Goal: Navigation & Orientation: Find specific page/section

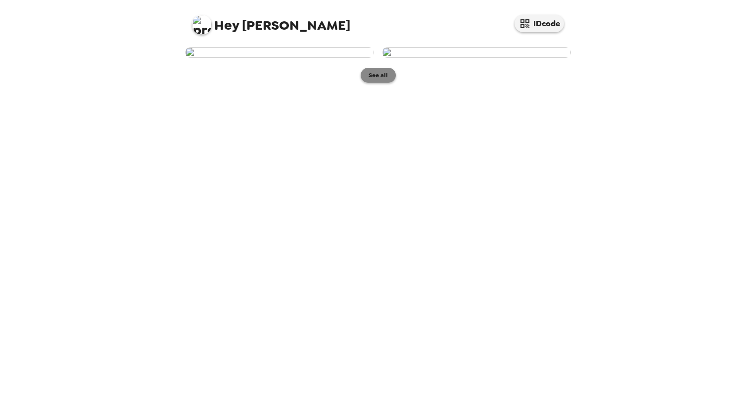
click at [362, 83] on button "See all" at bounding box center [378, 75] width 35 height 15
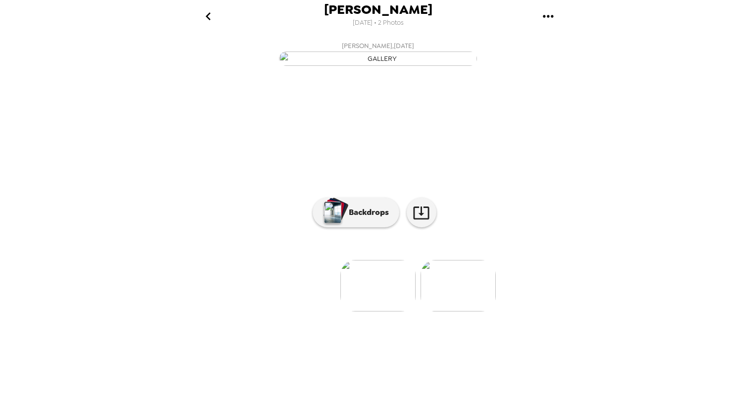
scroll to position [15, 0]
click at [389, 311] on img at bounding box center [377, 285] width 75 height 51
click at [451, 311] on img at bounding box center [458, 285] width 75 height 51
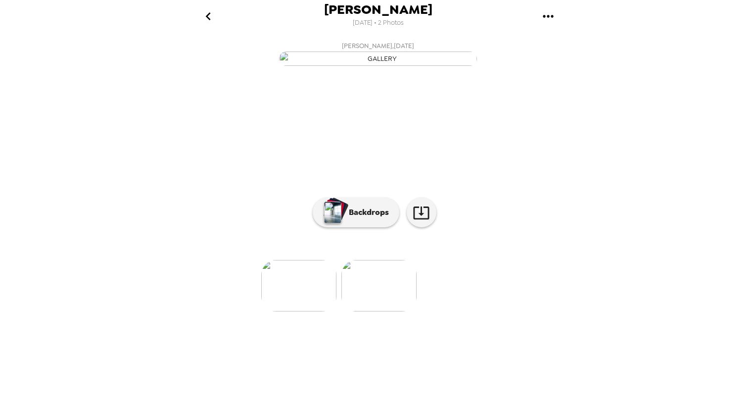
click at [315, 311] on img at bounding box center [298, 285] width 75 height 51
click at [361, 311] on img at bounding box center [377, 285] width 75 height 51
click at [361, 227] on button "Backdrops" at bounding box center [356, 212] width 87 height 30
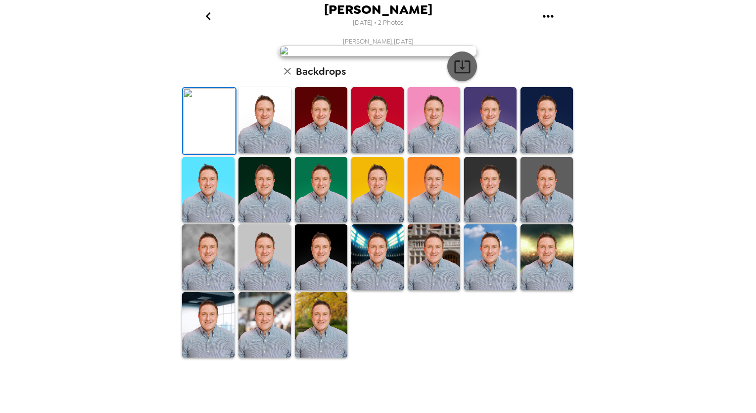
click at [455, 73] on icon "button" at bounding box center [462, 66] width 16 height 13
click at [218, 290] on img at bounding box center [208, 257] width 52 height 66
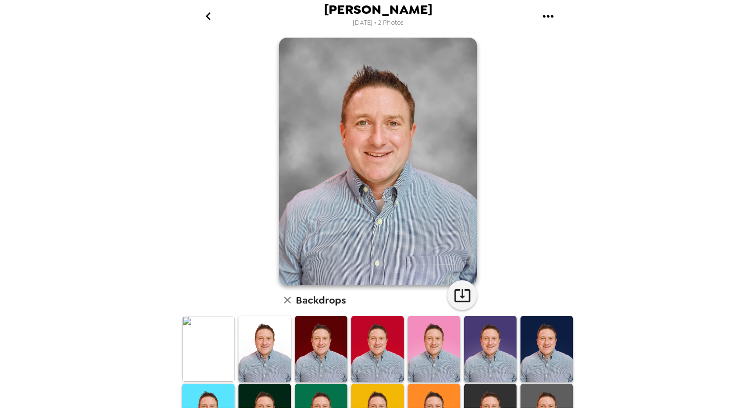
scroll to position [0, 0]
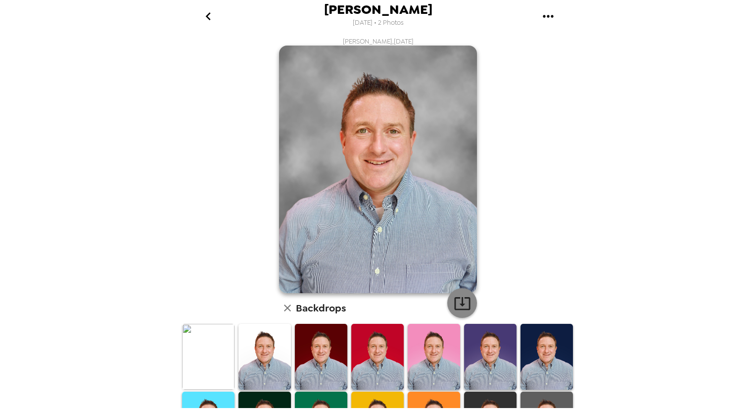
click at [461, 306] on icon "button" at bounding box center [462, 302] width 17 height 17
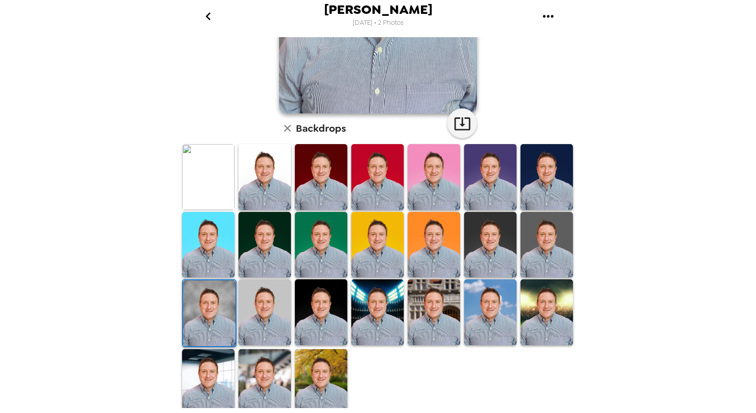
scroll to position [181, 0]
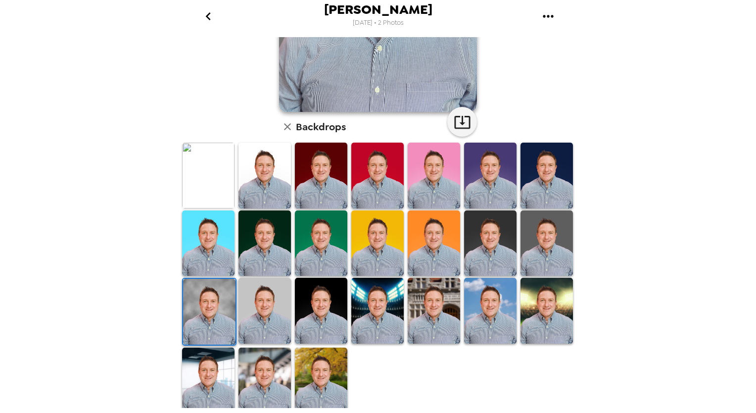
click at [326, 360] on img at bounding box center [321, 380] width 52 height 66
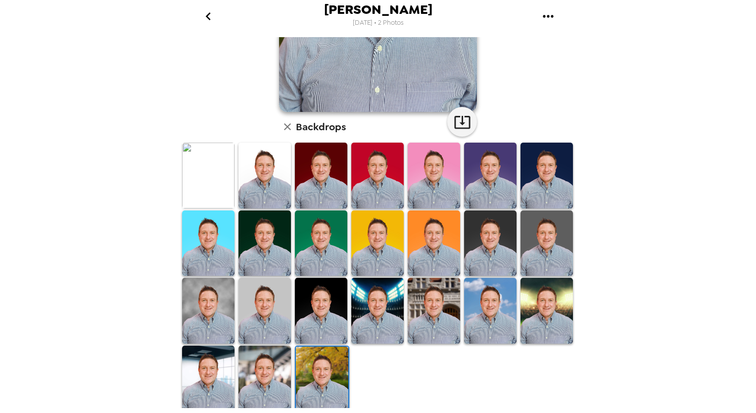
click at [274, 373] on img at bounding box center [265, 378] width 52 height 66
click at [198, 364] on img at bounding box center [208, 378] width 52 height 66
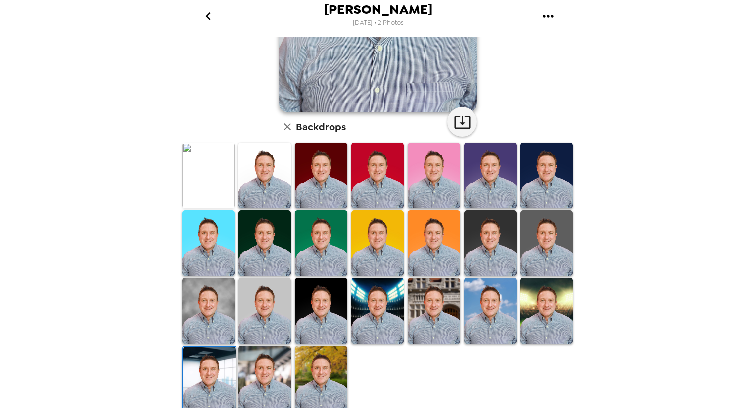
click at [206, 360] on img at bounding box center [209, 379] width 52 height 66
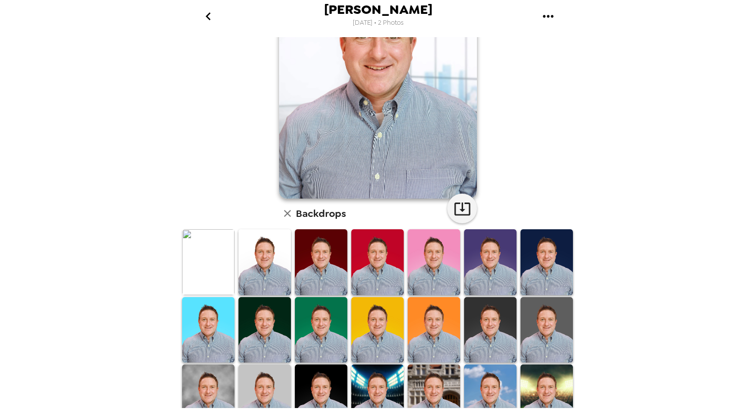
scroll to position [0, 0]
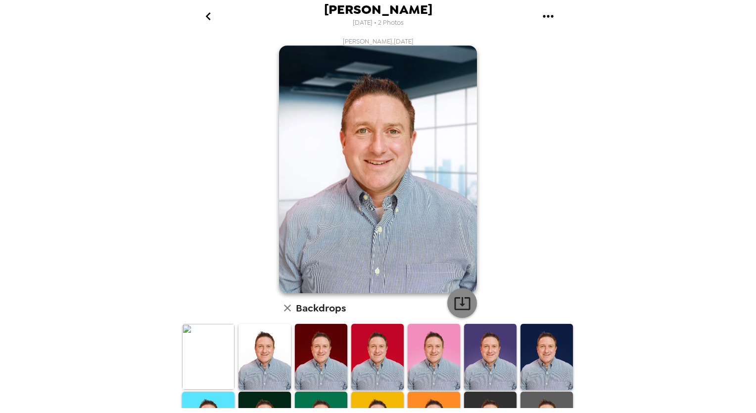
click at [469, 301] on button "button" at bounding box center [462, 303] width 30 height 30
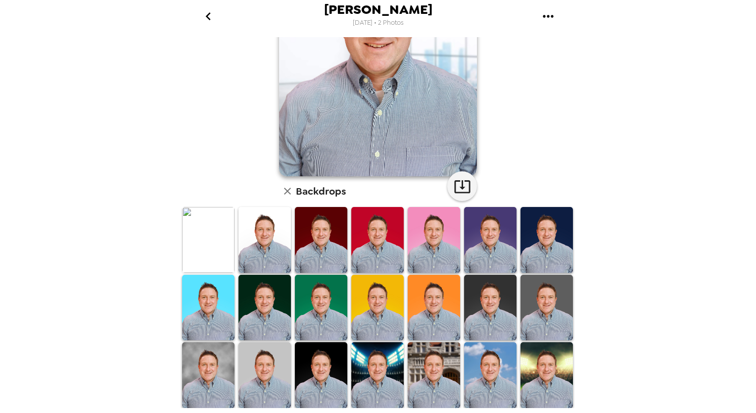
scroll to position [181, 0]
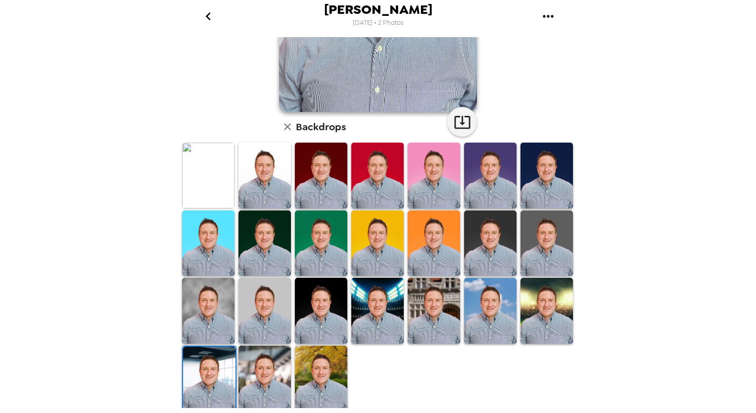
click at [218, 190] on img at bounding box center [208, 175] width 52 height 65
